Goal: Navigation & Orientation: Find specific page/section

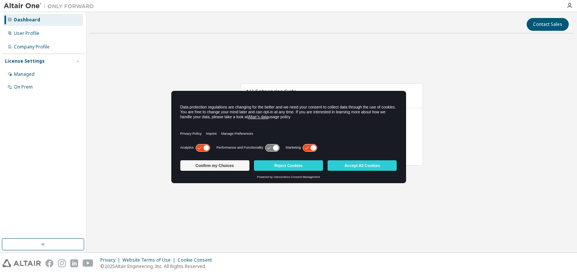
click at [51, 20] on div "Dashboard" at bounding box center [43, 20] width 80 height 12
click at [305, 148] on icon at bounding box center [310, 147] width 14 height 7
click at [201, 145] on icon at bounding box center [203, 147] width 14 height 7
click at [310, 168] on button "Reject Cookies" at bounding box center [288, 165] width 69 height 11
